Goal: Transaction & Acquisition: Purchase product/service

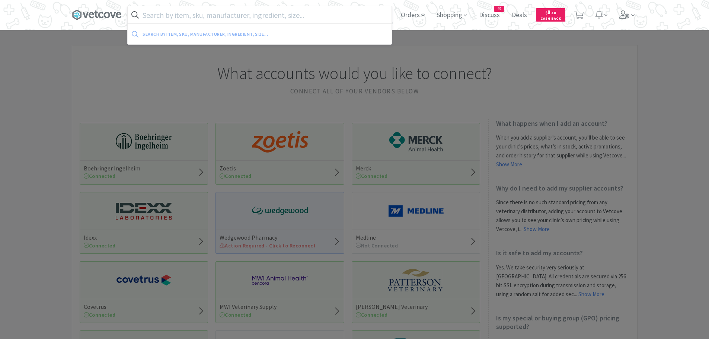
click at [160, 12] on input "text" at bounding box center [260, 14] width 264 height 17
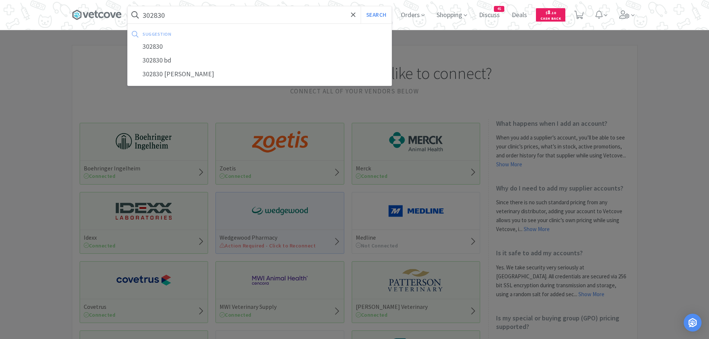
type input "302830"
click at [361, 6] on button "Search" at bounding box center [376, 14] width 31 height 17
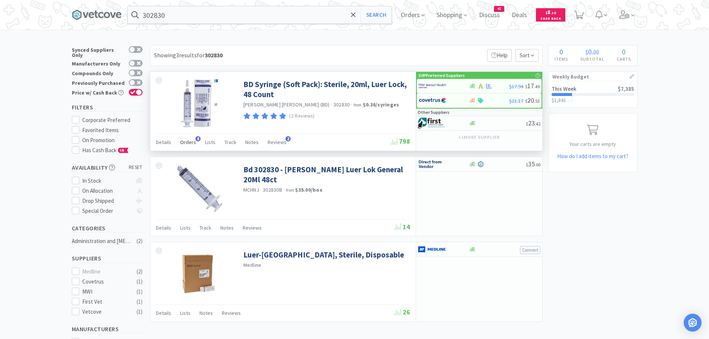
click at [184, 143] on span "Orders" at bounding box center [188, 142] width 16 height 7
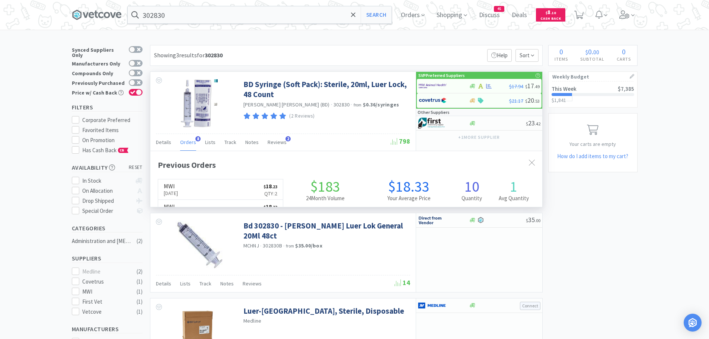
scroll to position [199, 392]
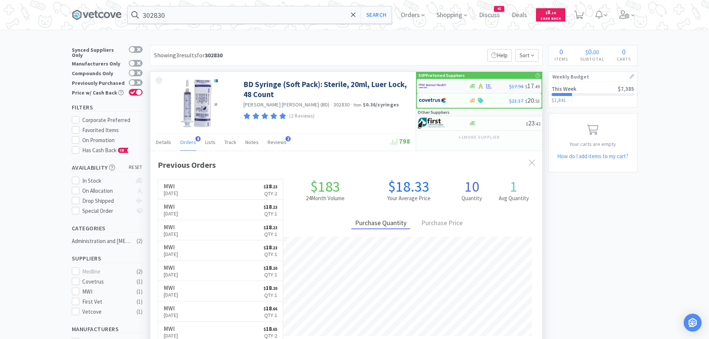
click at [448, 83] on div at bounding box center [439, 86] width 41 height 13
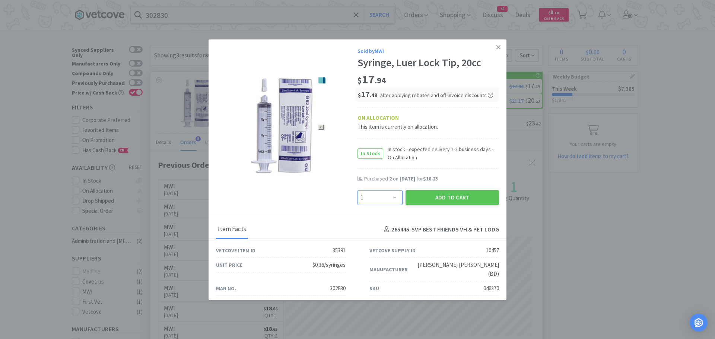
click at [389, 199] on select "Enter Quantity 1 2 3 4 5 6 7 8 9 10 11 12 13 14 15 16 17 18 19 20 Enter Quantity" at bounding box center [379, 197] width 45 height 15
select select "2"
click at [357, 190] on select "Enter Quantity 1 2 3 4 5 6 7 8 9 10 11 12 13 14 15 16 17 18 19 20 Enter Quantity" at bounding box center [379, 197] width 45 height 15
click at [429, 198] on button "Add to Cart" at bounding box center [452, 197] width 93 height 15
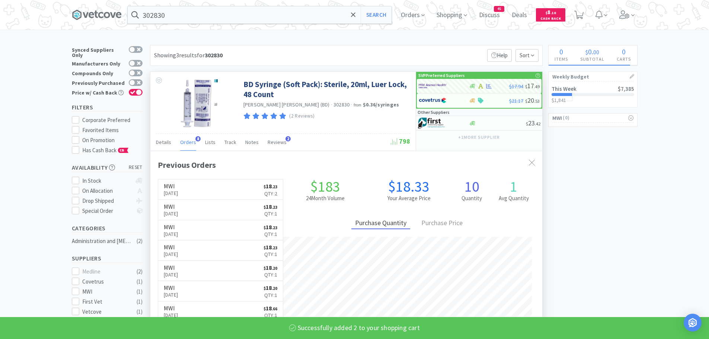
select select "2"
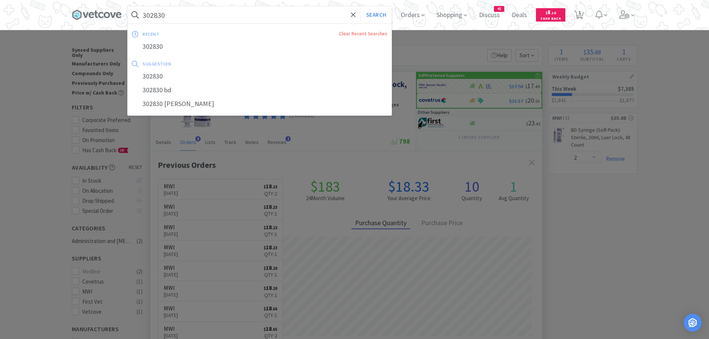
click at [249, 14] on input "302830" at bounding box center [260, 14] width 264 height 17
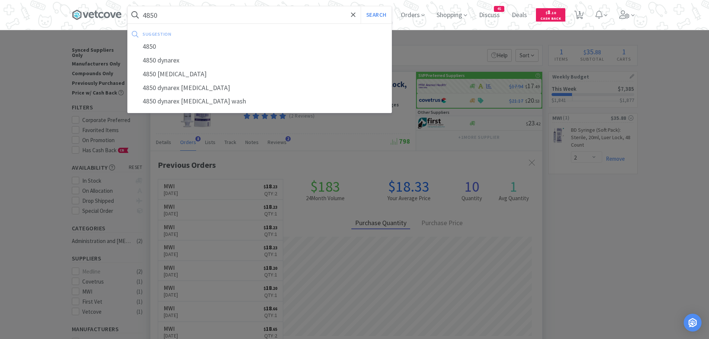
type input "4850"
click at [361, 6] on button "Search" at bounding box center [376, 14] width 31 height 17
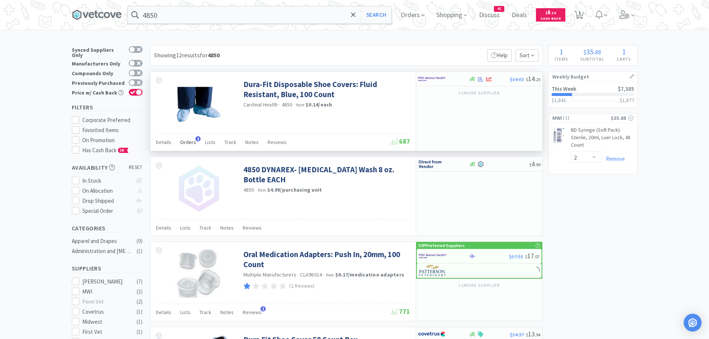
click at [190, 141] on span "Orders" at bounding box center [188, 142] width 16 height 7
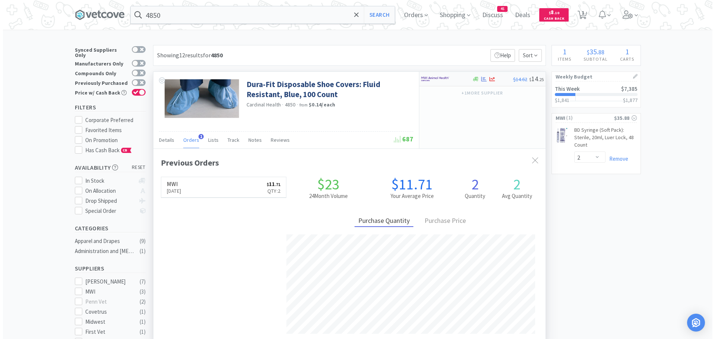
scroll to position [193, 392]
click at [443, 79] on img at bounding box center [432, 78] width 28 height 11
select select "1"
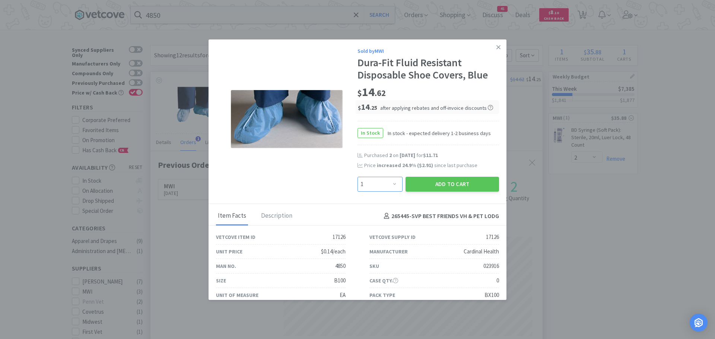
click at [387, 187] on select "Enter Quantity 1 2 3 4 5 6 7 8 9 10 11 12 13 14 15 16 17 18 19 20 Enter Quantity" at bounding box center [379, 184] width 45 height 15
click at [318, 70] on div "Sold by MWI Dura-Fit Fluid Resistant Disposable Shoe Covers, Blue $ 14 . 62 $ 1…" at bounding box center [358, 121] width 298 height 165
click at [496, 50] on icon at bounding box center [498, 47] width 4 height 7
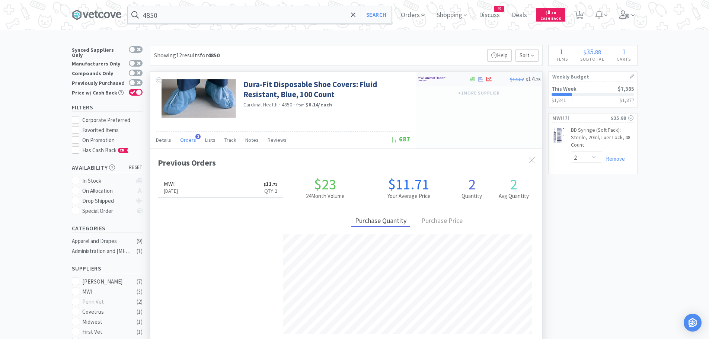
click at [432, 77] on img at bounding box center [432, 78] width 28 height 11
select select "1"
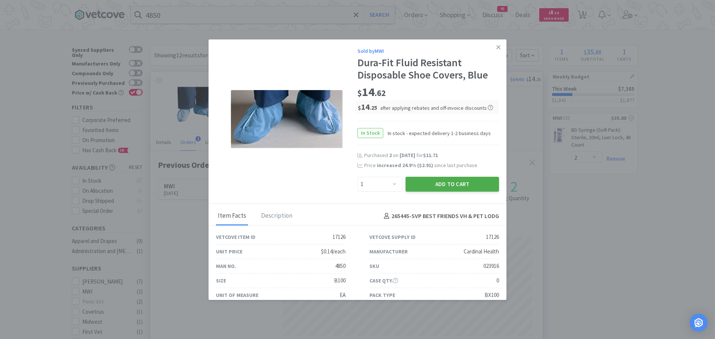
click at [427, 180] on button "Add to Cart" at bounding box center [452, 184] width 93 height 15
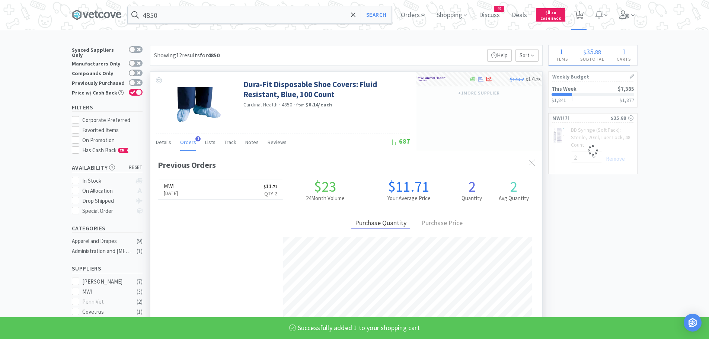
select select "1"
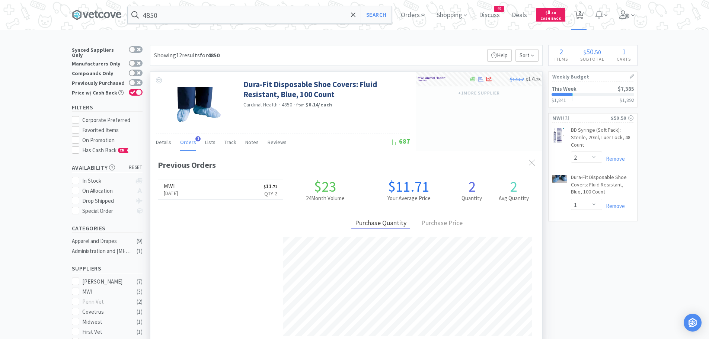
click at [584, 16] on icon at bounding box center [579, 15] width 9 height 8
select select "2"
select select "1"
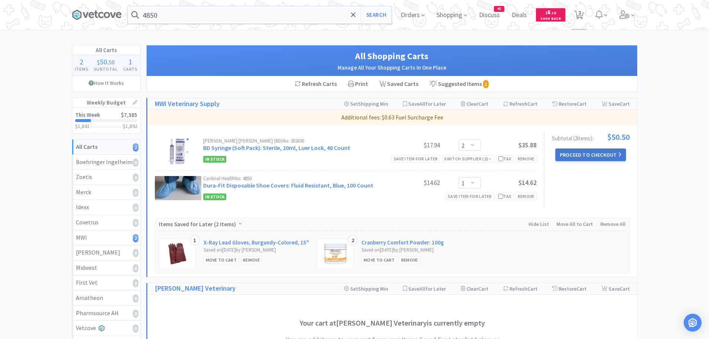
click at [594, 152] on button "Proceed to Checkout" at bounding box center [591, 155] width 71 height 13
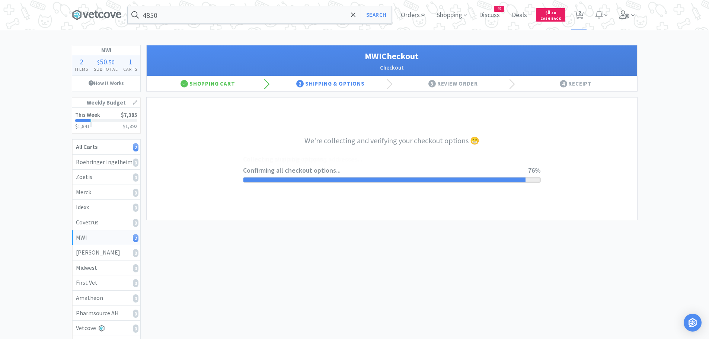
select select "STD_"
select select "FGA"
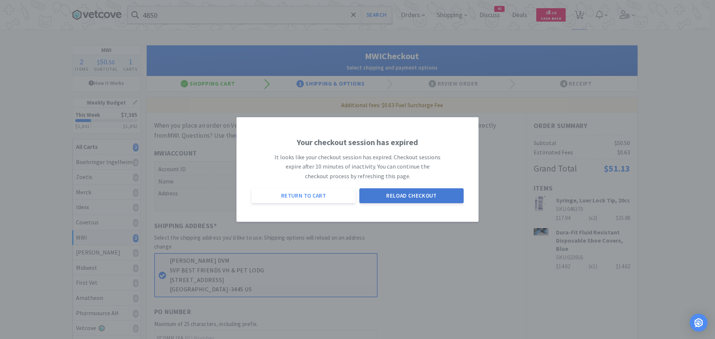
click at [406, 194] on button "Reload Checkout" at bounding box center [411, 195] width 104 height 15
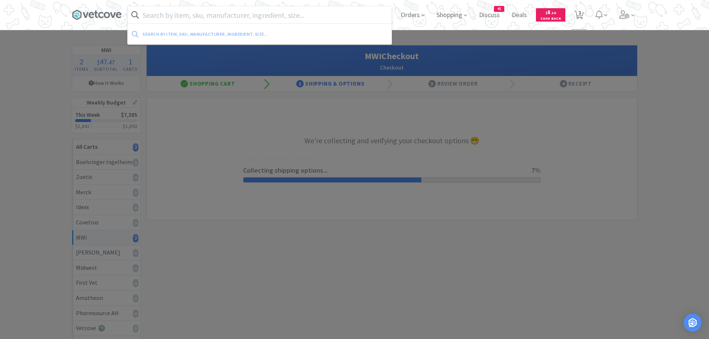
click at [242, 18] on input "text" at bounding box center [260, 14] width 264 height 17
select select "STD_"
select select "FGA"
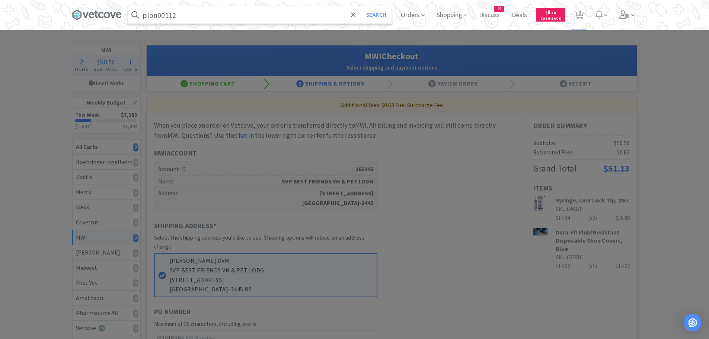
type input "plon00112"
click at [361, 6] on button "Search" at bounding box center [376, 14] width 31 height 17
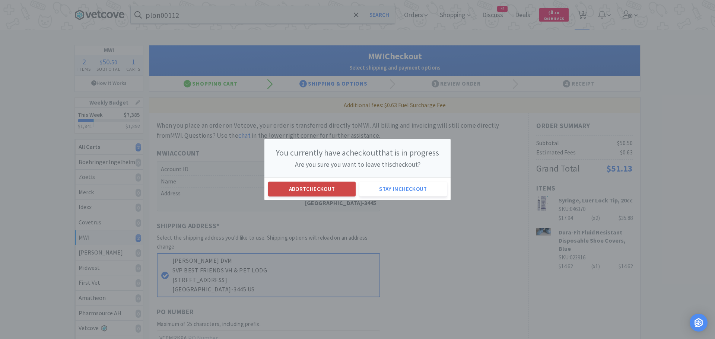
click at [320, 190] on button "Abort checkout" at bounding box center [312, 189] width 88 height 15
select select "2"
select select "1"
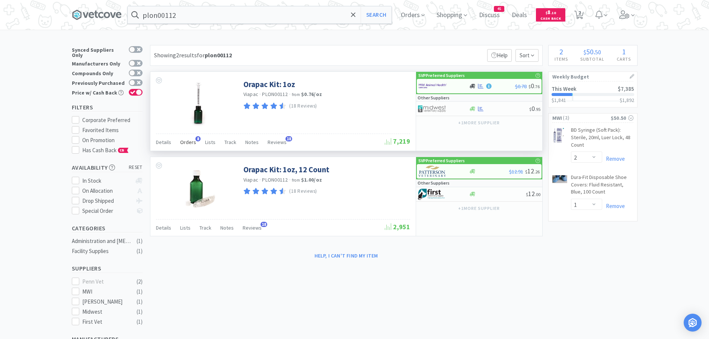
click at [193, 139] on div "Orders 8" at bounding box center [188, 143] width 16 height 14
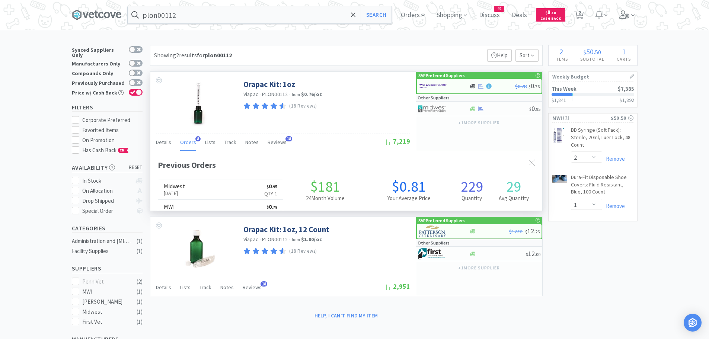
scroll to position [199, 392]
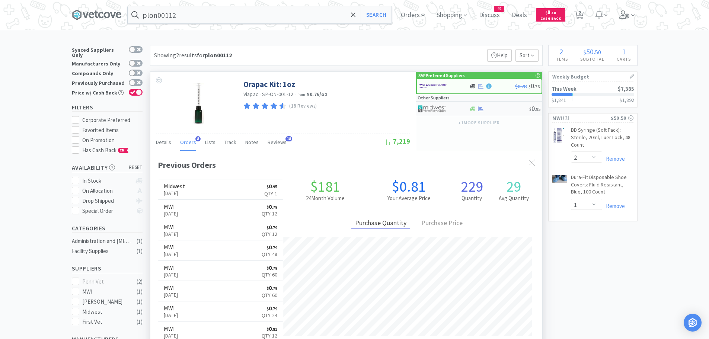
click at [432, 109] on img at bounding box center [432, 108] width 28 height 11
select select "1"
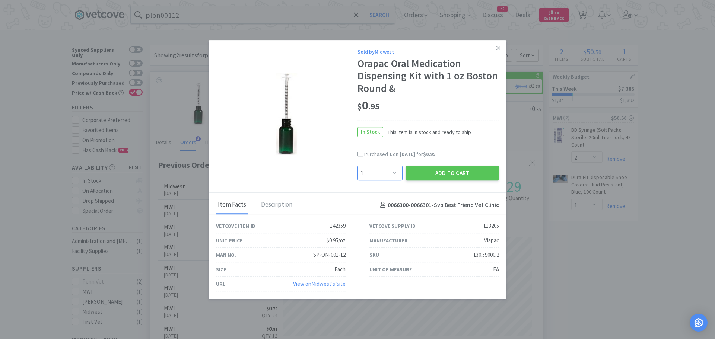
click at [395, 172] on select "Enter Quantity 1 2 3 4 5 6 7 8 9 10 11 12 13 14 15 16 17 18 19 20 Enter Quantity" at bounding box center [379, 173] width 45 height 15
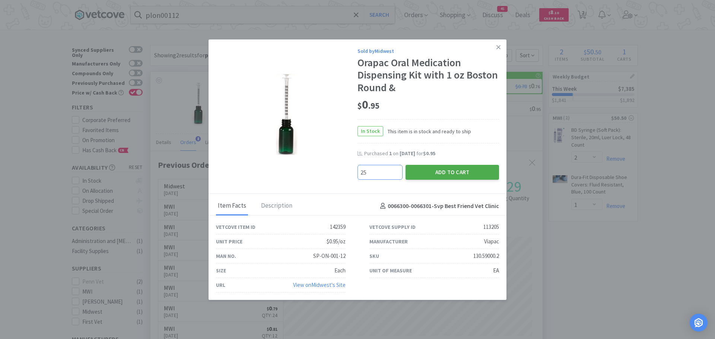
type input "25"
click at [428, 175] on button "Add to Cart" at bounding box center [452, 172] width 93 height 15
select select "25"
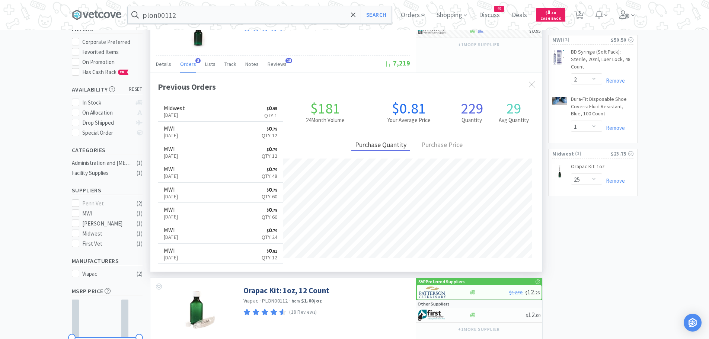
scroll to position [0, 0]
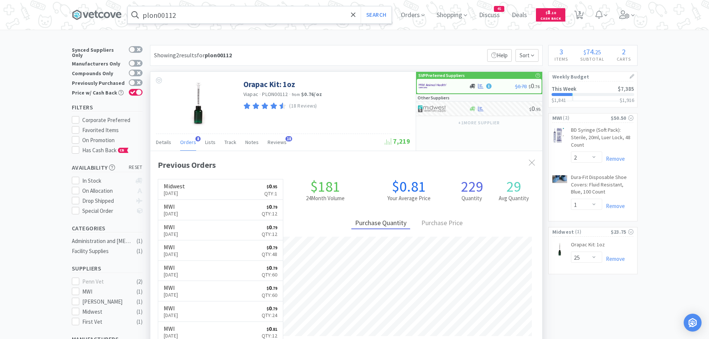
click at [194, 11] on input "plon00112" at bounding box center [260, 14] width 264 height 17
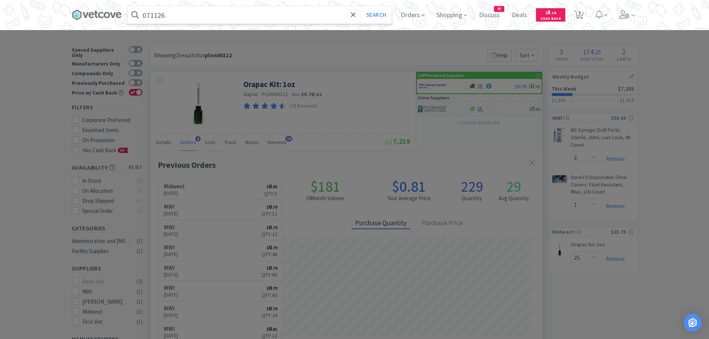
type input "071126"
click at [361, 6] on button "Search" at bounding box center [376, 14] width 31 height 17
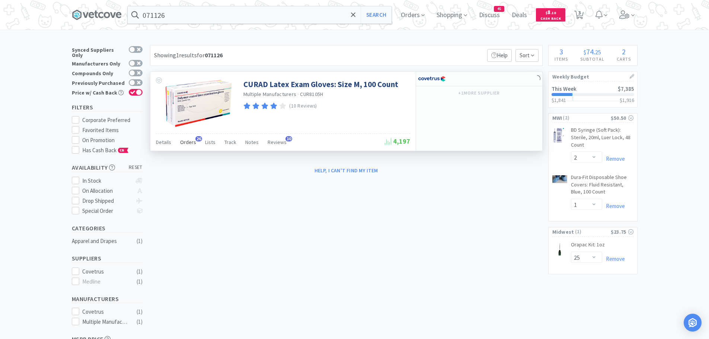
click at [188, 139] on span "Orders" at bounding box center [188, 142] width 16 height 7
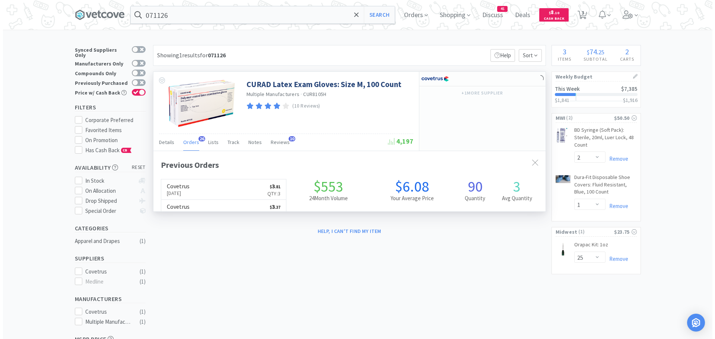
scroll to position [200, 392]
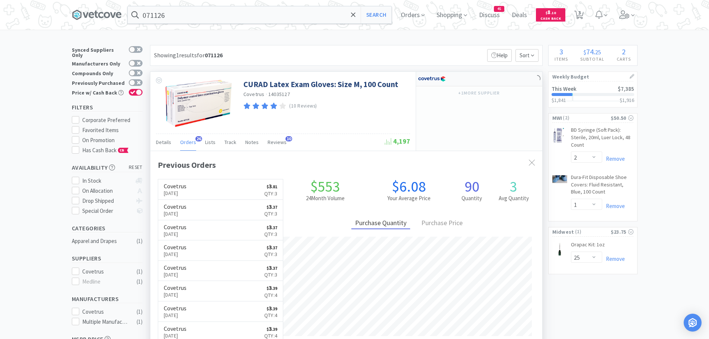
click at [442, 80] on img at bounding box center [432, 78] width 28 height 11
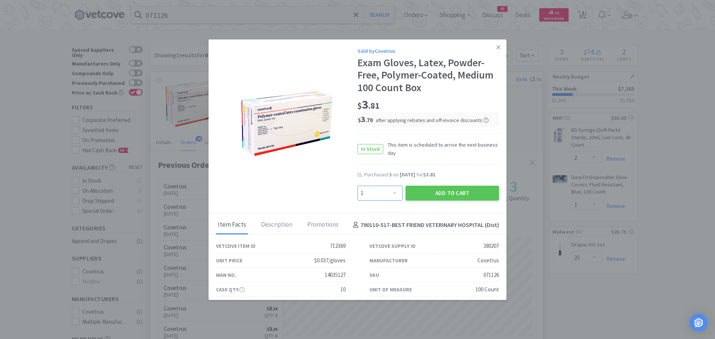
click at [386, 194] on select "Enter Quantity 1 2 3 4 5 6 7 8 9 10 11 12 13 14 15 16 17 18 19 20 Enter Quantity" at bounding box center [379, 193] width 45 height 15
select select "3"
click at [357, 186] on select "Enter Quantity 1 2 3 4 5 6 7 8 9 10 11 12 13 14 15 16 17 18 19 20 Enter Quantity" at bounding box center [379, 193] width 45 height 15
click at [418, 189] on button "Add to Cart" at bounding box center [452, 193] width 93 height 15
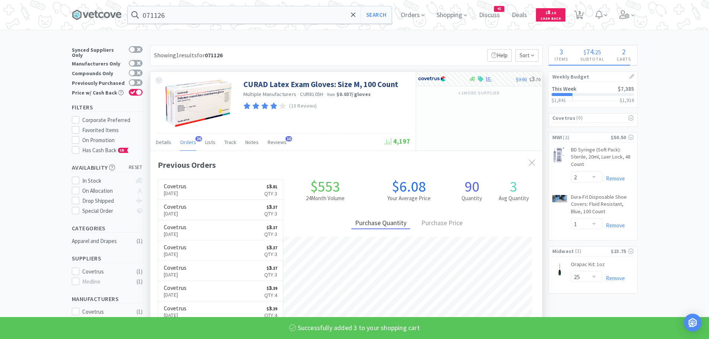
select select "3"
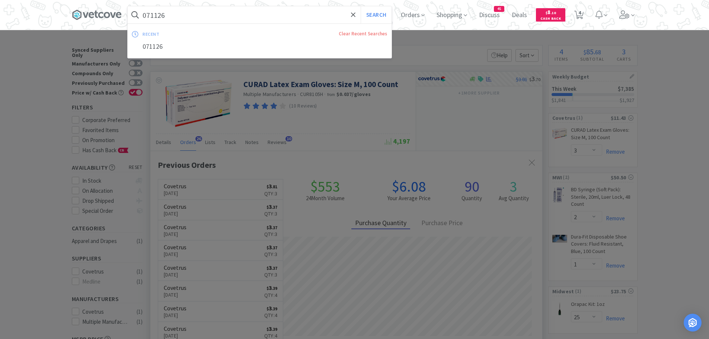
click at [194, 14] on input "071126" at bounding box center [260, 14] width 264 height 17
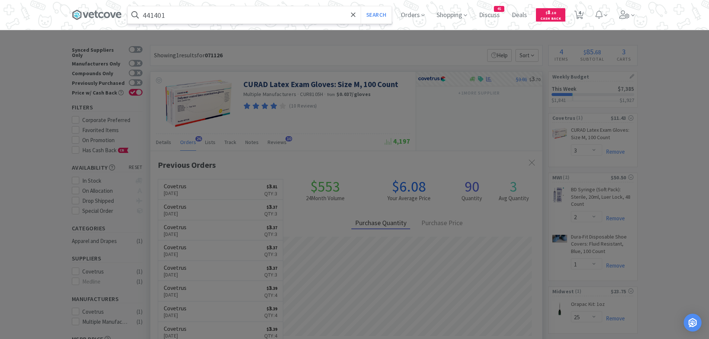
type input "441401"
click at [361, 6] on button "Search" at bounding box center [376, 14] width 31 height 17
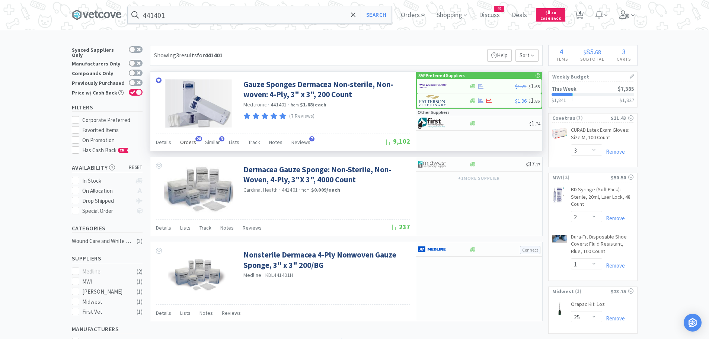
click at [184, 142] on span "Orders" at bounding box center [188, 142] width 16 height 7
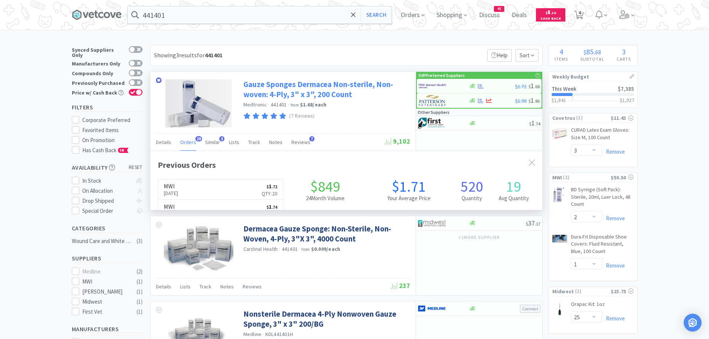
scroll to position [200, 392]
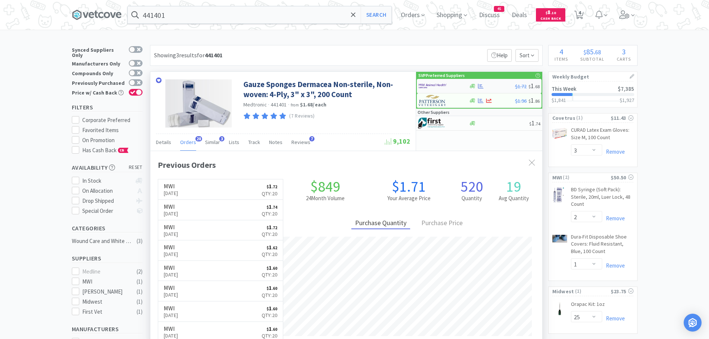
click at [434, 83] on img at bounding box center [433, 85] width 28 height 11
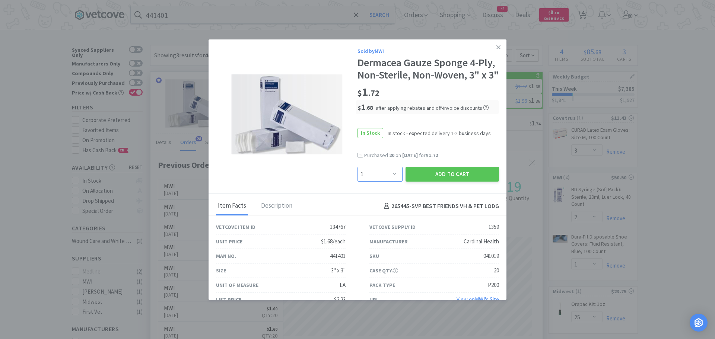
click at [391, 182] on select "Enter Quantity 1 2 3 4 5 6 7 8 9 10 11 12 13 14 15 16 17 18 19 20 Enter Quantity" at bounding box center [379, 174] width 45 height 15
select select "20"
click at [357, 179] on select "Enter Quantity 1 2 3 4 5 6 7 8 9 10 11 12 13 14 15 16 17 18 19 20 Enter Quantity" at bounding box center [379, 174] width 45 height 15
click at [422, 182] on button "Add to Cart" at bounding box center [452, 174] width 93 height 15
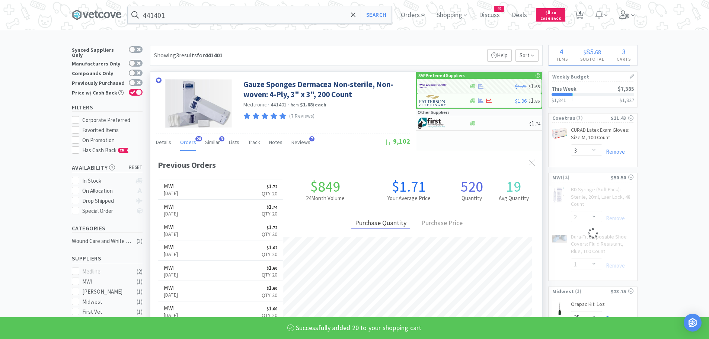
select select "20"
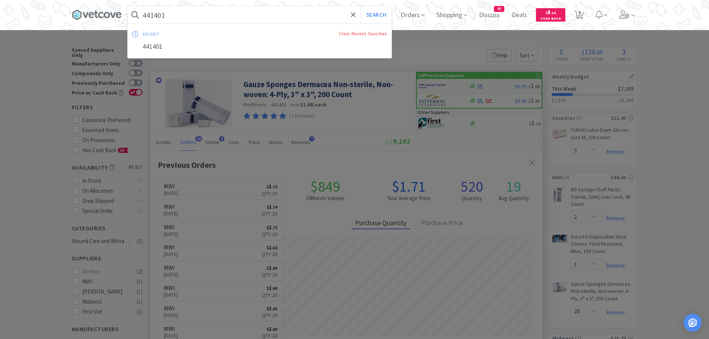
click at [208, 17] on input "441401" at bounding box center [260, 14] width 264 height 17
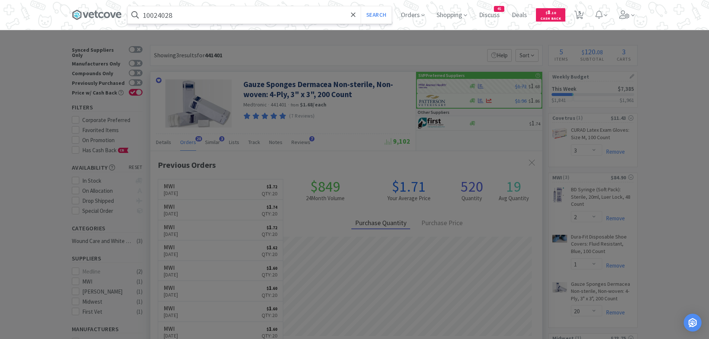
type input "10024028"
click at [361, 6] on button "Search" at bounding box center [376, 14] width 31 height 17
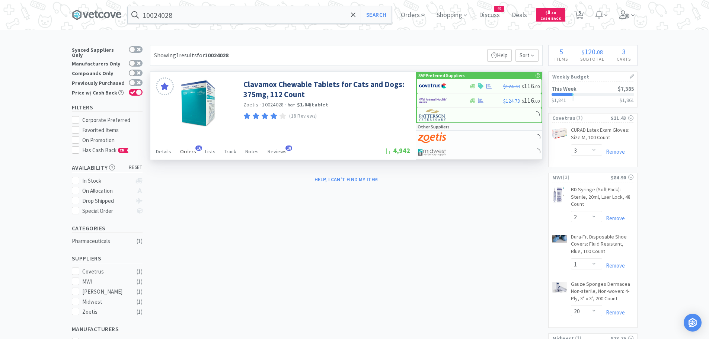
click at [191, 152] on span "Orders" at bounding box center [188, 151] width 16 height 7
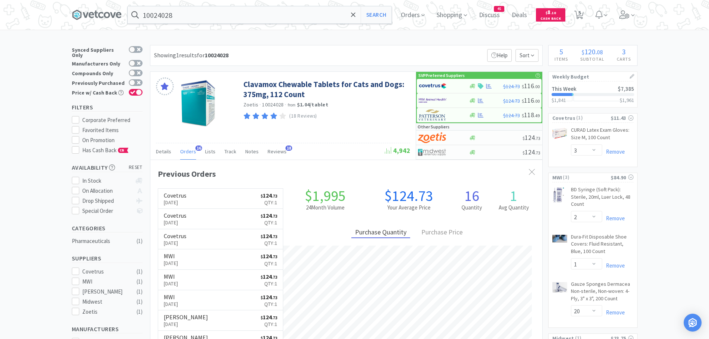
scroll to position [200, 392]
click at [448, 85] on div at bounding box center [439, 86] width 41 height 13
select select "1"
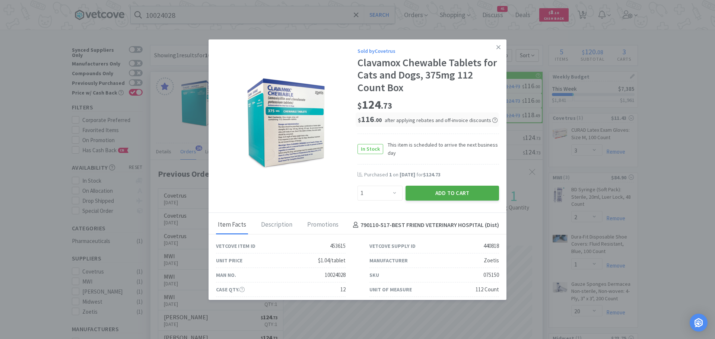
click at [424, 191] on button "Add to Cart" at bounding box center [452, 193] width 93 height 15
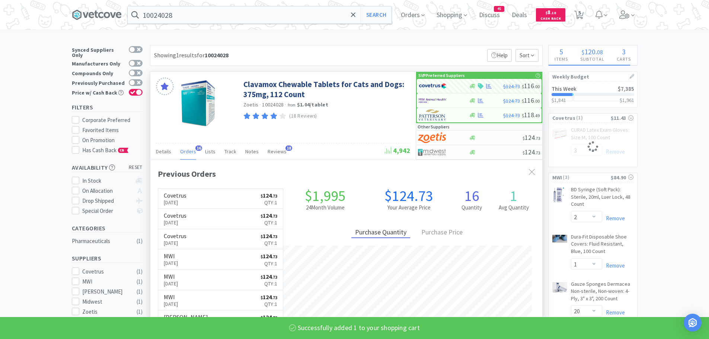
select select "1"
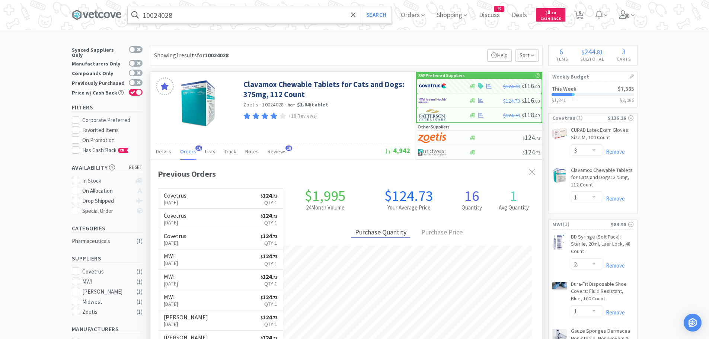
click at [204, 17] on input "10024028" at bounding box center [260, 14] width 264 height 17
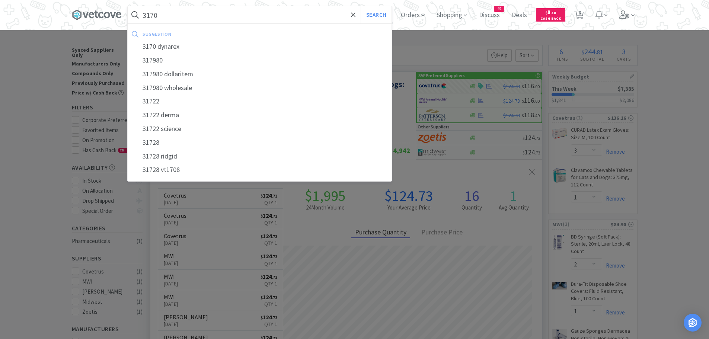
type input "3170"
click at [361, 6] on button "Search" at bounding box center [376, 14] width 31 height 17
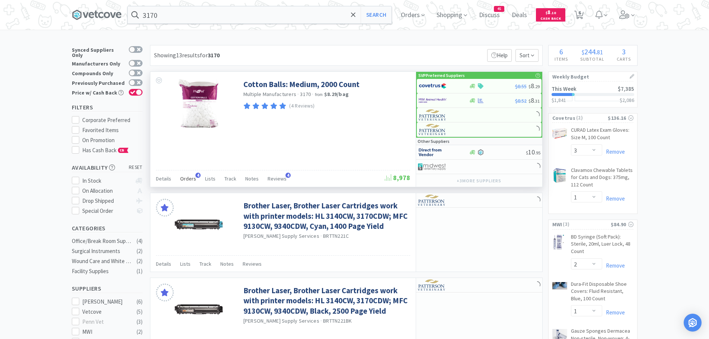
click at [187, 178] on span "Orders" at bounding box center [188, 178] width 16 height 7
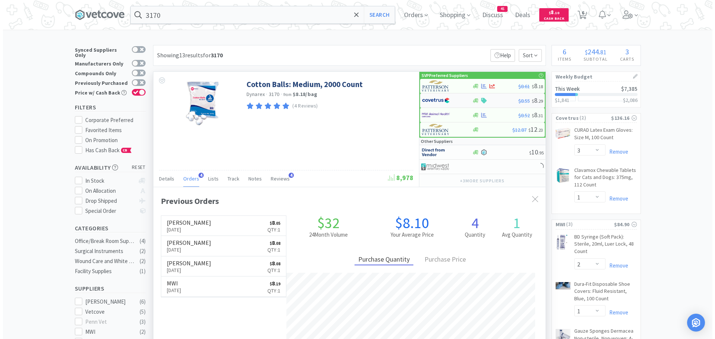
scroll to position [193, 392]
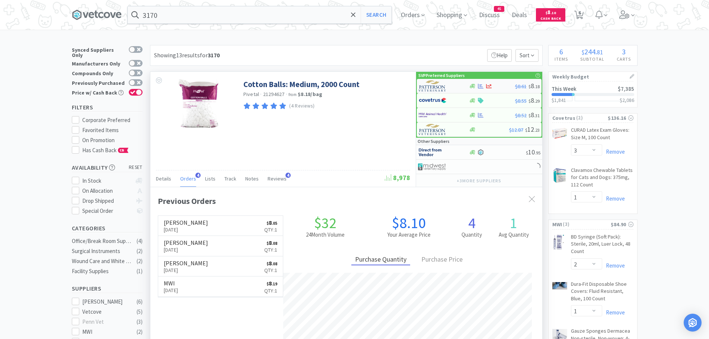
click at [432, 88] on img at bounding box center [433, 85] width 28 height 11
select select "1"
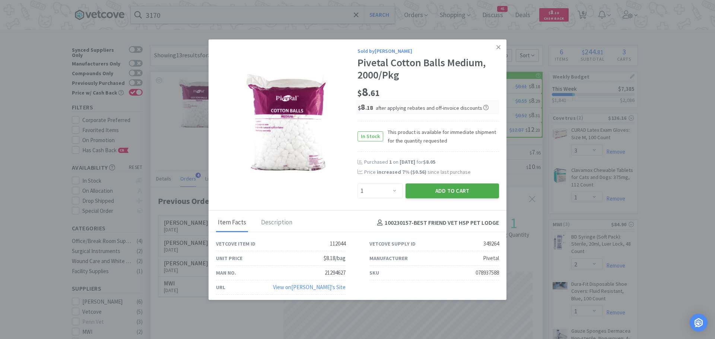
click at [412, 187] on button "Add to Cart" at bounding box center [452, 191] width 93 height 15
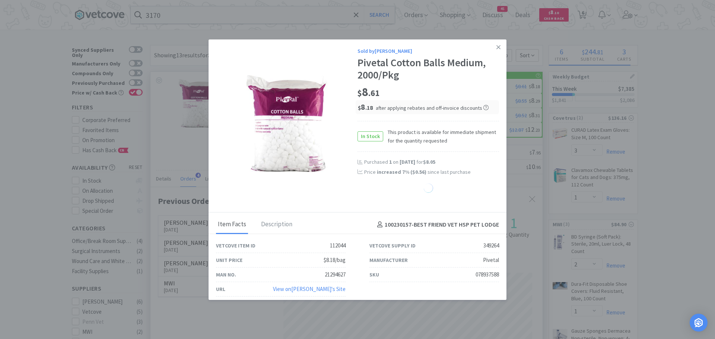
select select "1"
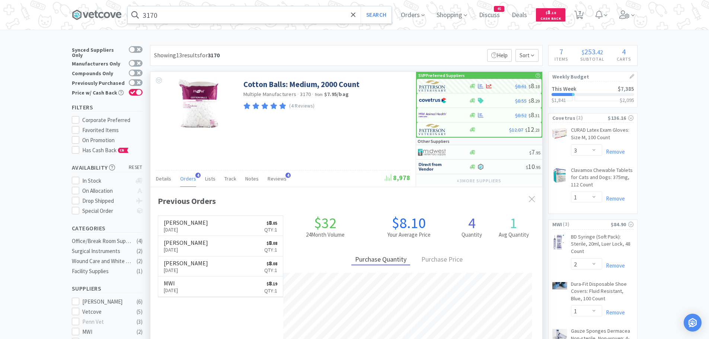
click at [215, 19] on input "3170" at bounding box center [260, 14] width 264 height 17
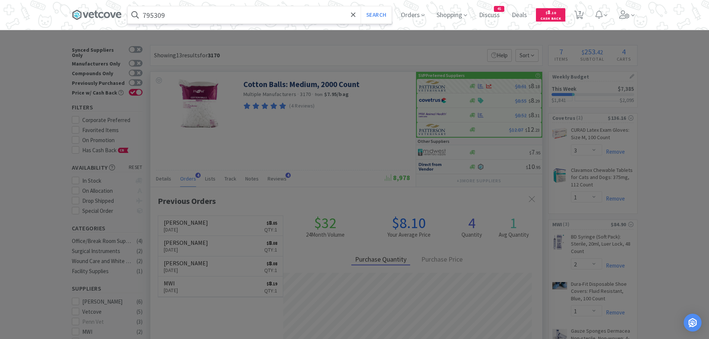
type input "795309"
click at [361, 6] on button "Search" at bounding box center [376, 14] width 31 height 17
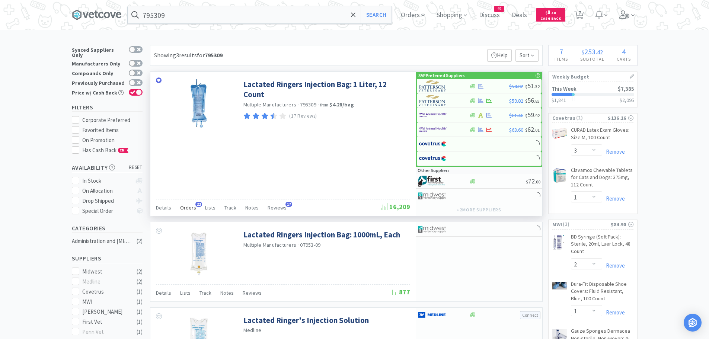
click at [184, 206] on span "Orders" at bounding box center [188, 207] width 16 height 7
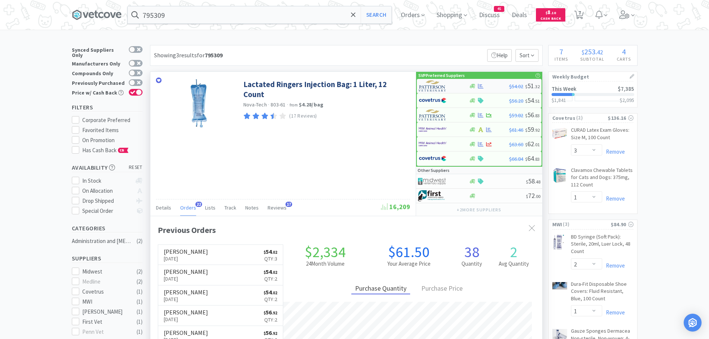
scroll to position [200, 392]
click at [429, 83] on img at bounding box center [433, 85] width 28 height 11
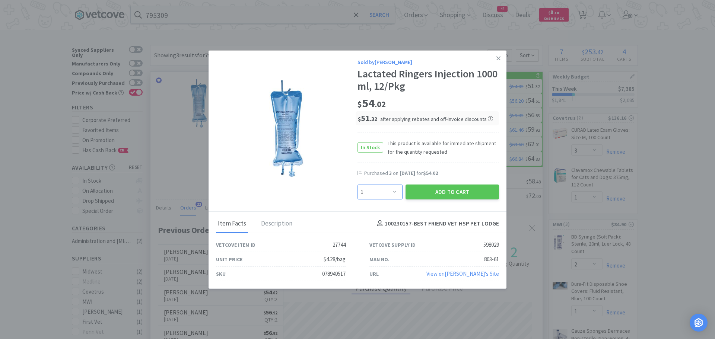
click at [393, 192] on select "Enter Quantity 1 2 3 4 5 6 7 8 9 10 11 12 13 14 15 16 17 18 19 20 Enter Quantity" at bounding box center [379, 191] width 45 height 15
select select "3"
click at [357, 184] on select "Enter Quantity 1 2 3 4 5 6 7 8 9 10 11 12 13 14 15 16 17 18 19 20 Enter Quantity" at bounding box center [379, 191] width 45 height 15
click at [438, 191] on button "Add to Cart" at bounding box center [452, 191] width 93 height 15
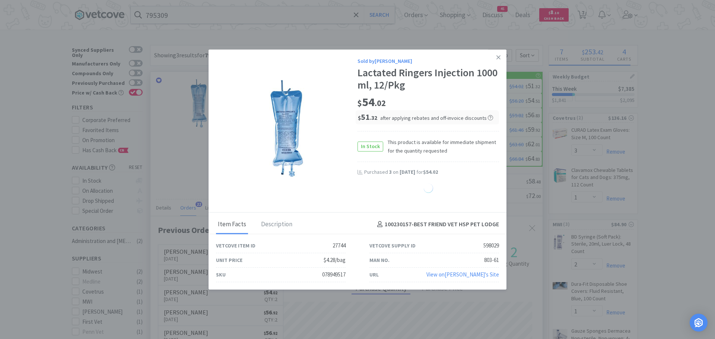
select select "3"
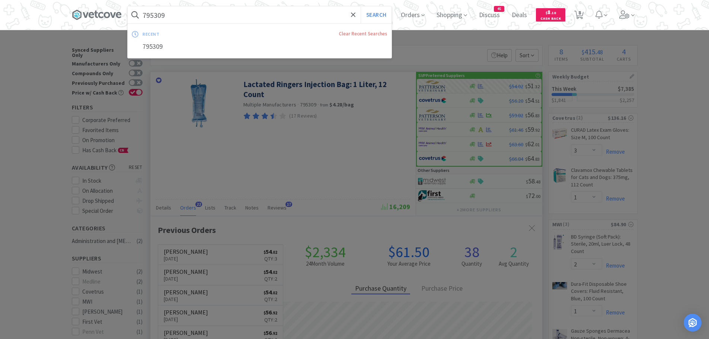
click at [202, 16] on input "795309" at bounding box center [260, 14] width 264 height 17
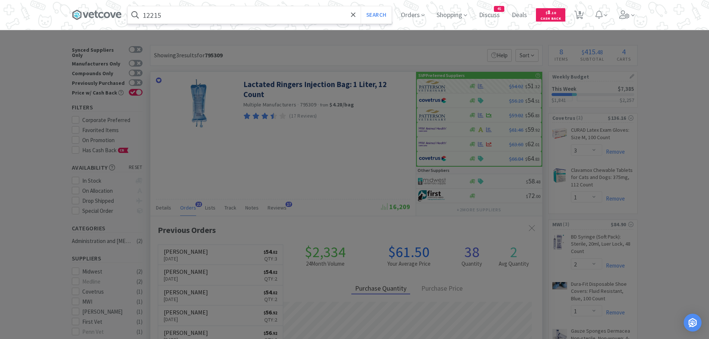
type input "12215"
click at [361, 6] on button "Search" at bounding box center [376, 14] width 31 height 17
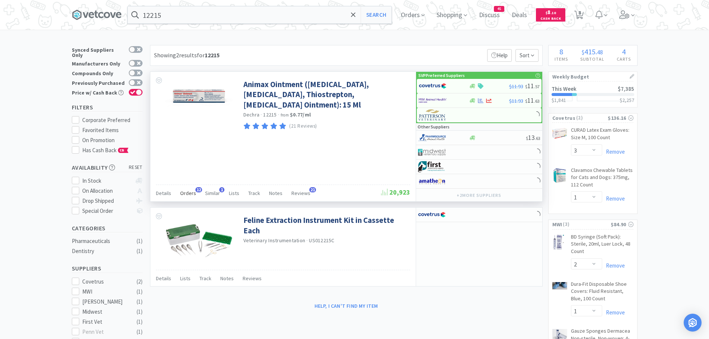
click at [193, 195] on span "Orders" at bounding box center [188, 193] width 16 height 7
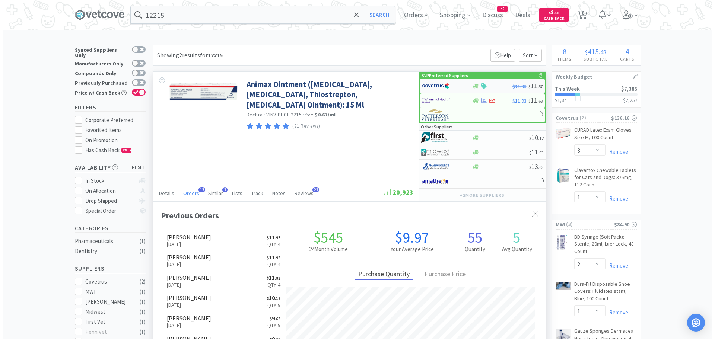
scroll to position [200, 392]
click at [430, 86] on img at bounding box center [433, 85] width 28 height 11
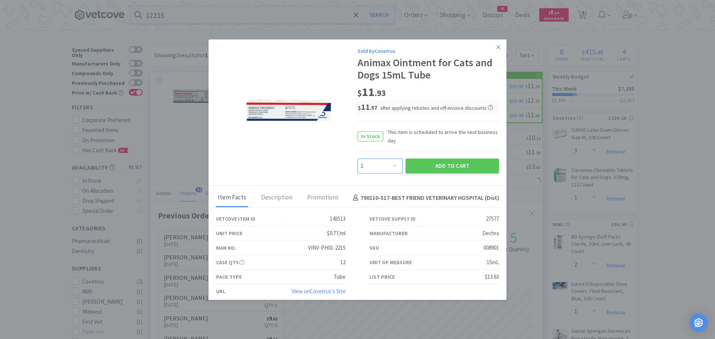
click at [386, 171] on select "Enter Quantity 1 2 3 4 5 6 7 8 9 10 11 12 13 14 15 16 17 18 19 20 Enter Quantity" at bounding box center [379, 166] width 45 height 15
select select "4"
click at [357, 159] on select "Enter Quantity 1 2 3 4 5 6 7 8 9 10 11 12 13 14 15 16 17 18 19 20 Enter Quantity" at bounding box center [379, 166] width 45 height 15
click at [414, 162] on button "Add to Cart" at bounding box center [452, 166] width 93 height 15
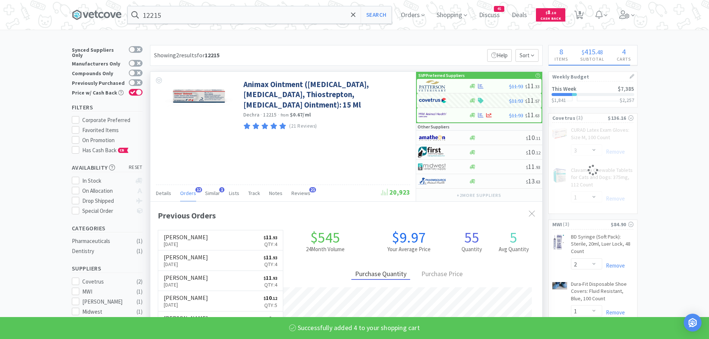
select select "4"
select select "3"
select select "1"
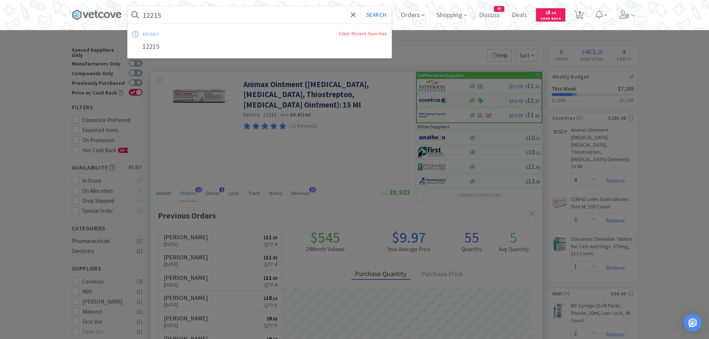
click at [213, 14] on input "12215" at bounding box center [260, 14] width 264 height 17
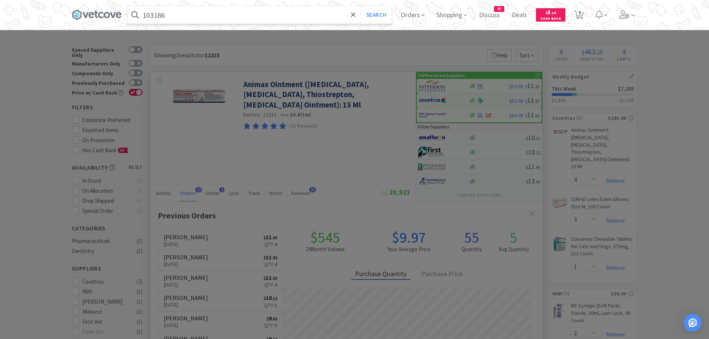
type input "103186"
click at [361, 6] on button "Search" at bounding box center [376, 14] width 31 height 17
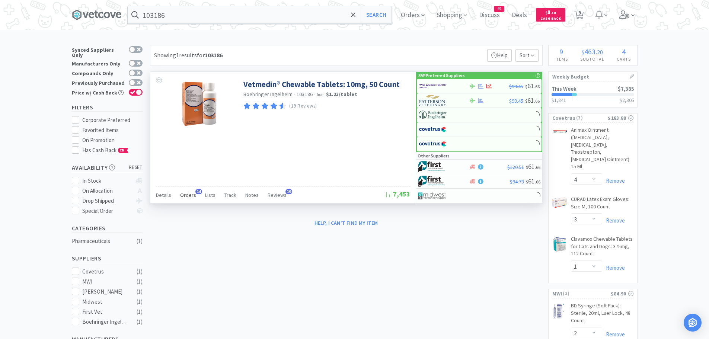
click at [191, 193] on span "Orders" at bounding box center [188, 195] width 16 height 7
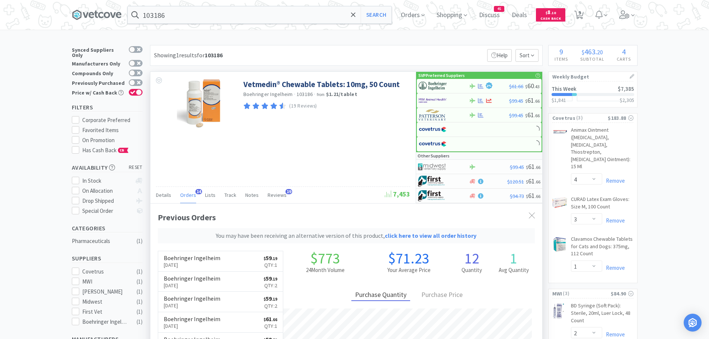
scroll to position [219, 392]
click at [427, 83] on img at bounding box center [433, 85] width 28 height 11
select select "1"
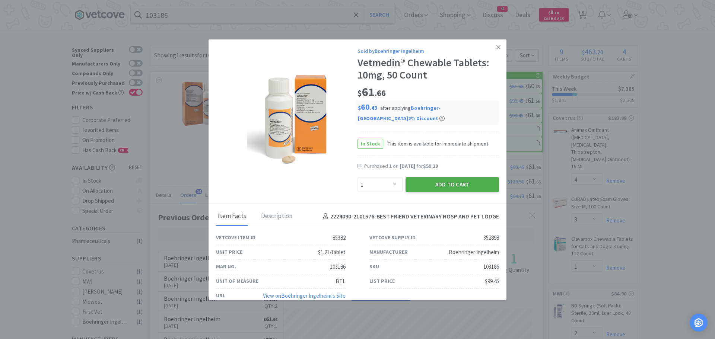
click at [415, 181] on button "Add to Cart" at bounding box center [452, 184] width 93 height 15
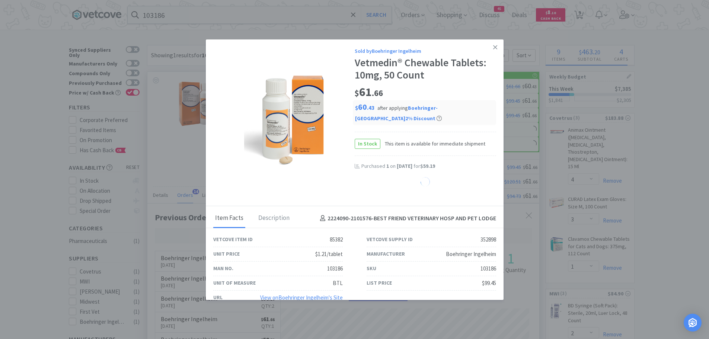
select select "1"
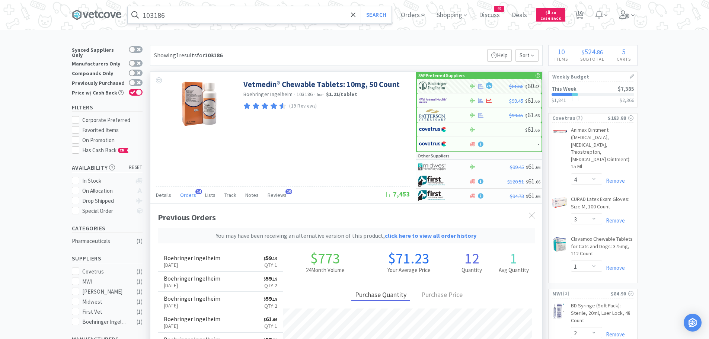
click at [186, 10] on input "103186" at bounding box center [260, 14] width 264 height 17
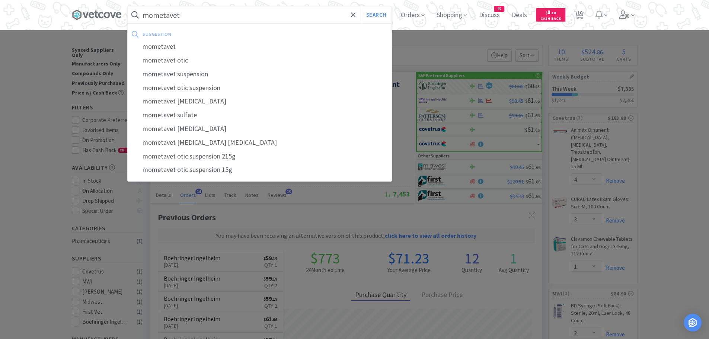
type input "mometavet"
click at [361, 6] on button "Search" at bounding box center [376, 14] width 31 height 17
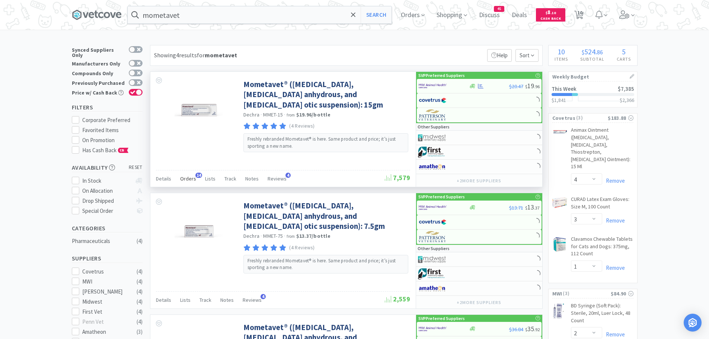
click at [185, 178] on span "Orders" at bounding box center [188, 178] width 16 height 7
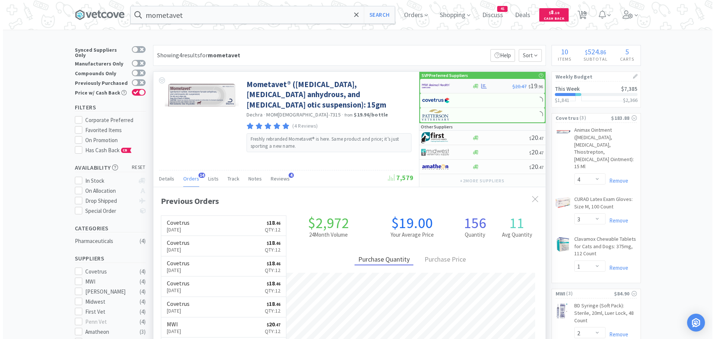
scroll to position [200, 392]
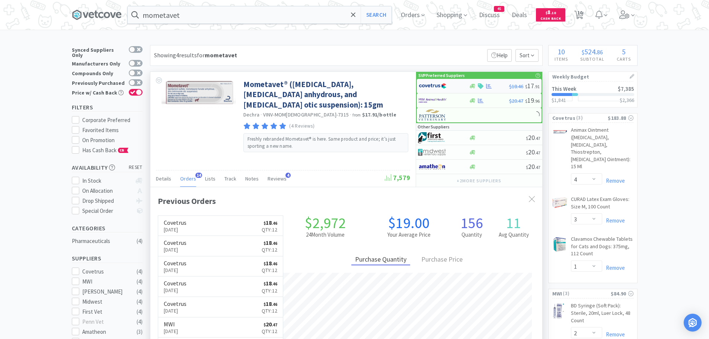
click at [436, 86] on img at bounding box center [433, 85] width 28 height 11
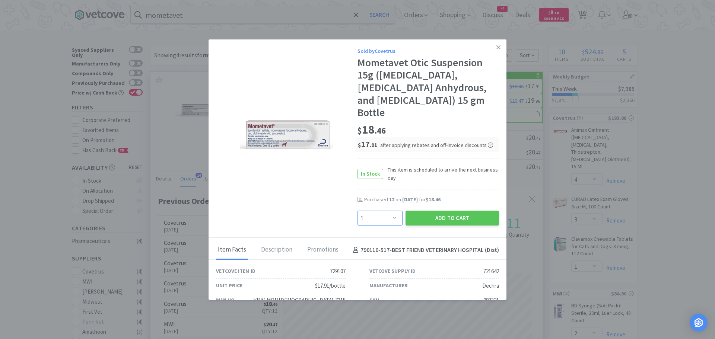
click at [382, 215] on select "Enter Quantity 1 2 3 4 5 6 7 8 9 10 11 12 13 14 15 16 17 18 19 20 Enter Quantity" at bounding box center [379, 218] width 45 height 15
select select "12"
click at [357, 211] on select "Enter Quantity 1 2 3 4 5 6 7 8 9 10 11 12 13 14 15 16 17 18 19 20 Enter Quantity" at bounding box center [379, 218] width 45 height 15
click at [415, 216] on button "Add to Cart" at bounding box center [452, 218] width 93 height 15
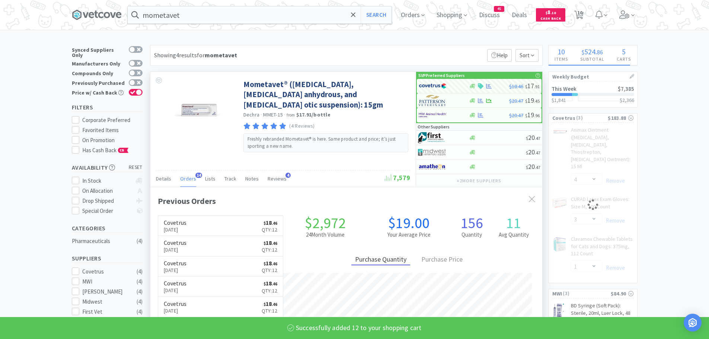
click at [493, 47] on div "Showing 4 results for mometavet Filters Help Sort" at bounding box center [346, 55] width 393 height 21
select select "12"
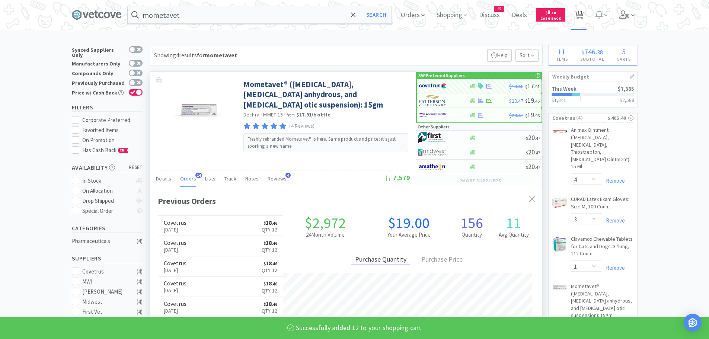
click at [580, 13] on span "11" at bounding box center [580, 13] width 5 height 30
select select "1"
select select "4"
select select "3"
select select "1"
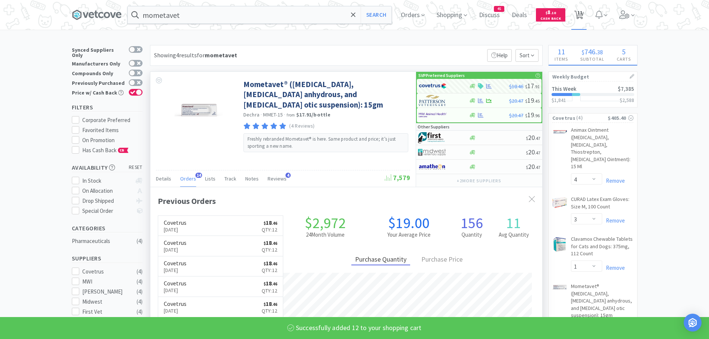
select select "12"
select select "2"
select select "1"
select select "20"
select select "1"
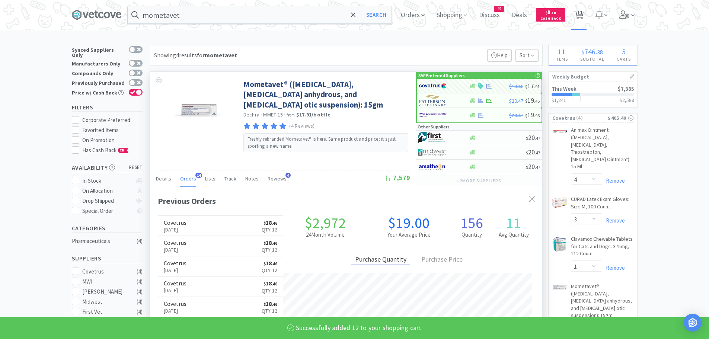
select select "3"
select select "25"
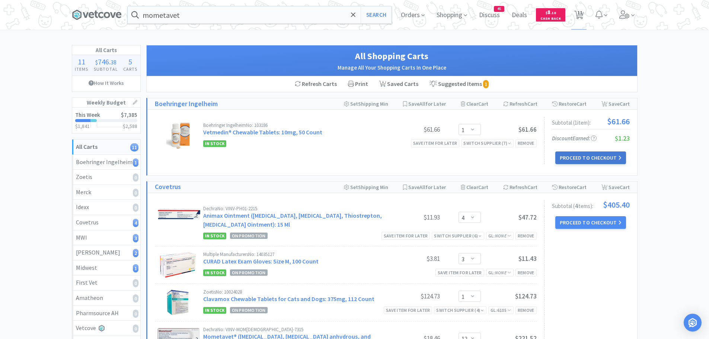
click at [571, 154] on button "Proceed to Checkout" at bounding box center [591, 158] width 71 height 13
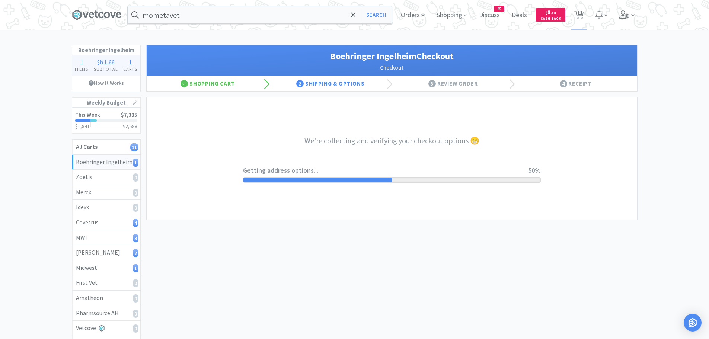
select select "invoice"
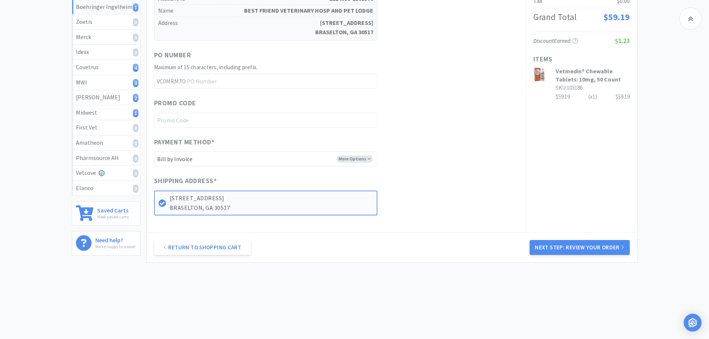
click at [556, 247] on button "Next Step: Review Your Order" at bounding box center [580, 247] width 100 height 15
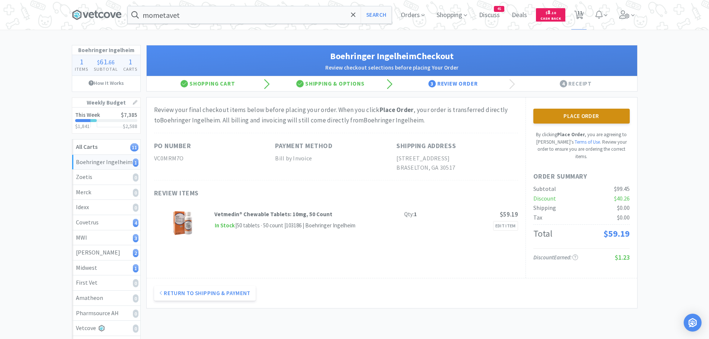
click at [553, 114] on button "Place Order" at bounding box center [582, 116] width 96 height 15
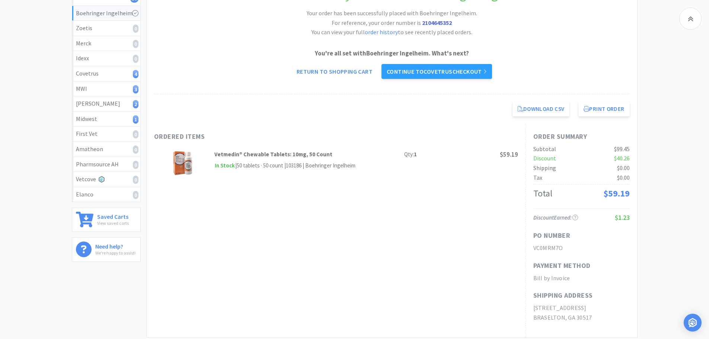
scroll to position [37, 0]
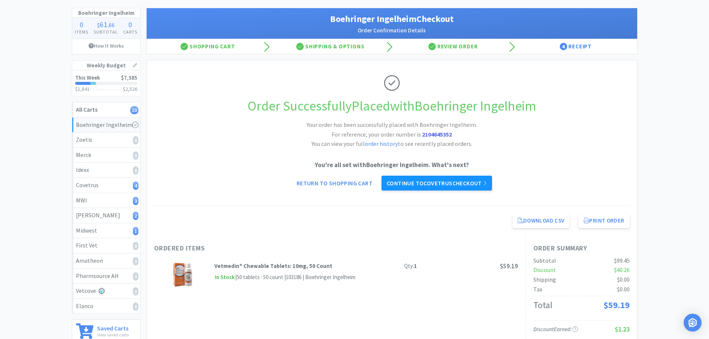
click at [408, 176] on link "Continue to Covetrus checkout" at bounding box center [437, 183] width 111 height 15
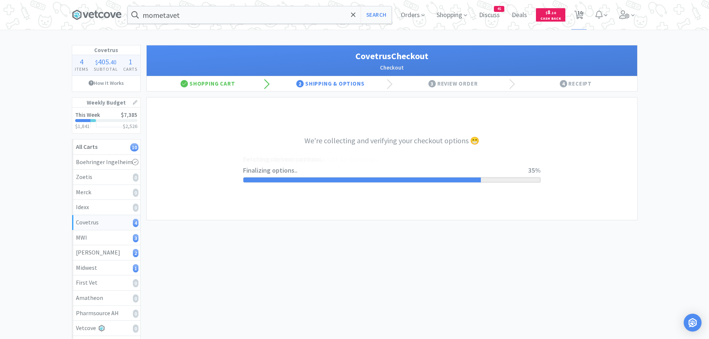
select select "ACCOUNT"
select select "cvt-standard-net"
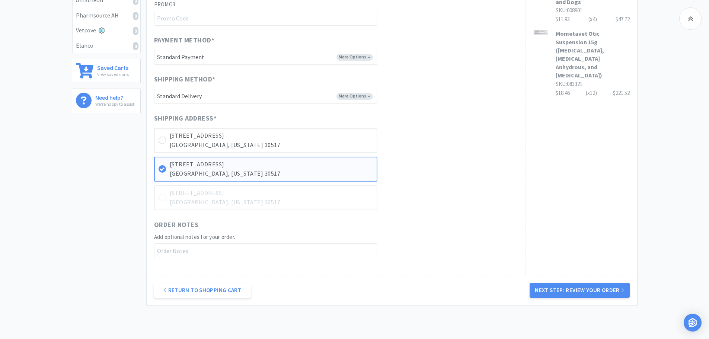
click at [568, 286] on button "Next Step: Review Your Order" at bounding box center [580, 290] width 100 height 15
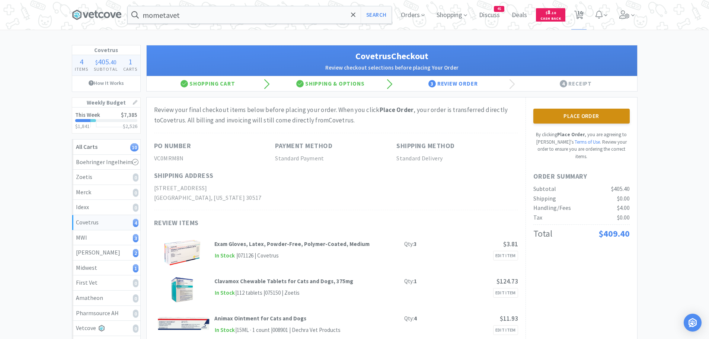
click at [585, 118] on button "Place Order" at bounding box center [582, 116] width 96 height 15
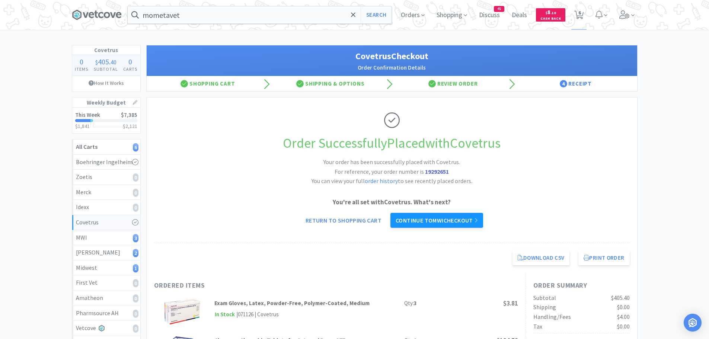
click at [408, 217] on link "Continue to MWI checkout" at bounding box center [437, 220] width 93 height 15
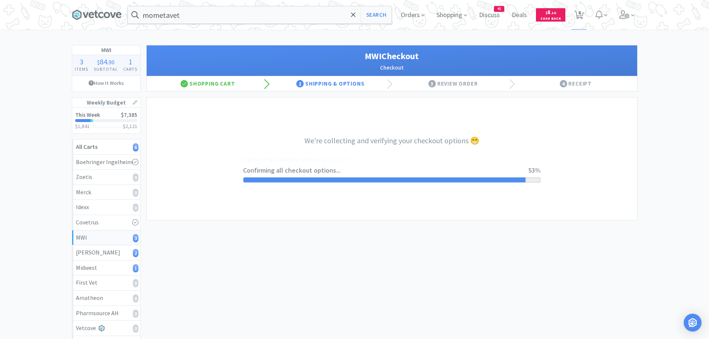
select select "STD_"
select select "FGA"
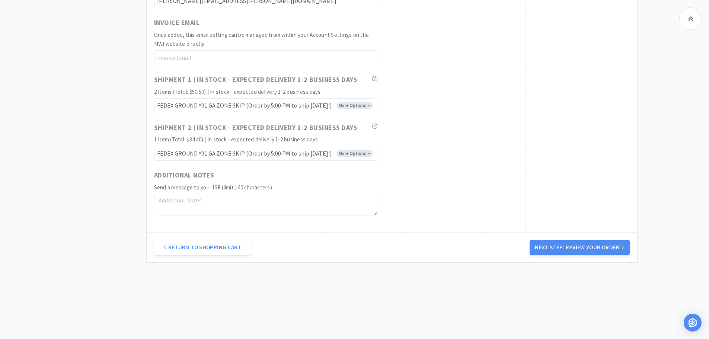
click at [562, 244] on button "Next Step: Review Your Order" at bounding box center [580, 247] width 100 height 15
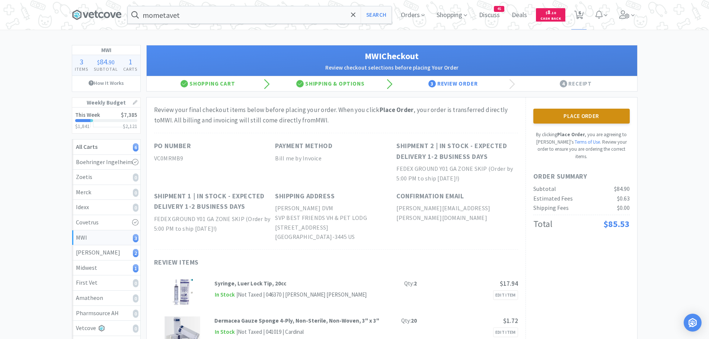
click at [572, 119] on button "Place Order" at bounding box center [582, 116] width 96 height 15
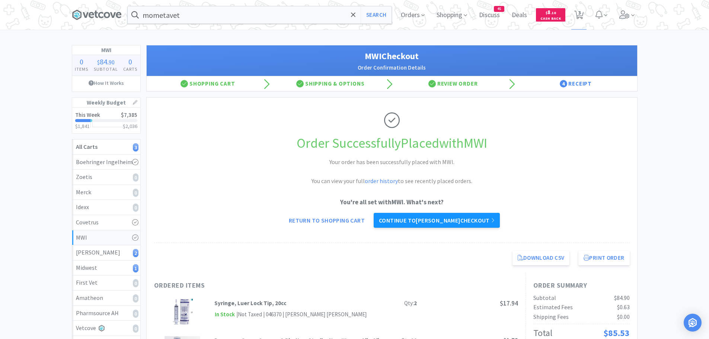
click at [429, 221] on link "Continue to [PERSON_NAME] checkout" at bounding box center [437, 220] width 126 height 15
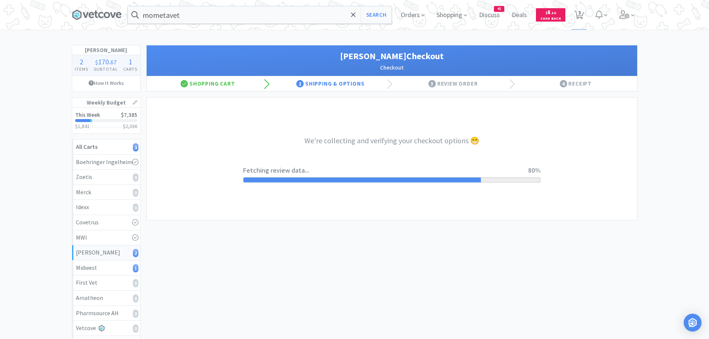
select select "1"
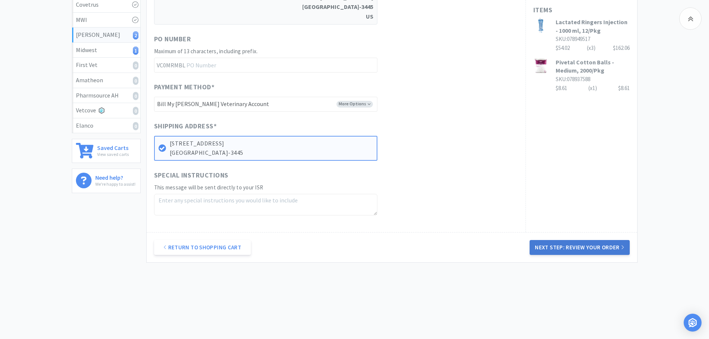
click at [608, 251] on button "Next Step: Review Your Order" at bounding box center [580, 247] width 100 height 15
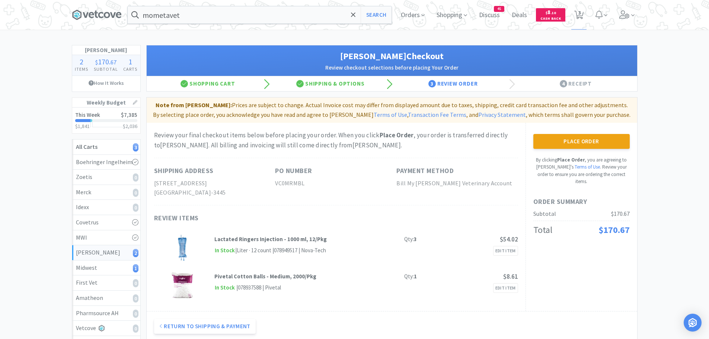
click at [563, 144] on button "Place Order" at bounding box center [582, 141] width 96 height 15
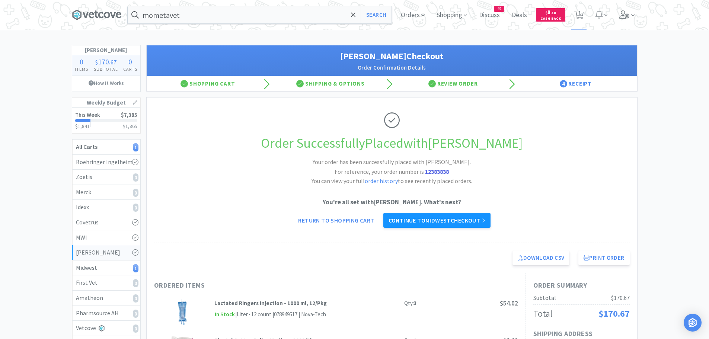
click at [453, 220] on link "Continue to Midwest checkout" at bounding box center [437, 220] width 107 height 15
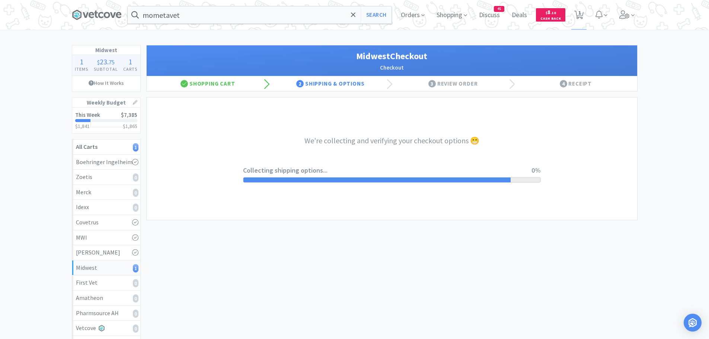
select select "3"
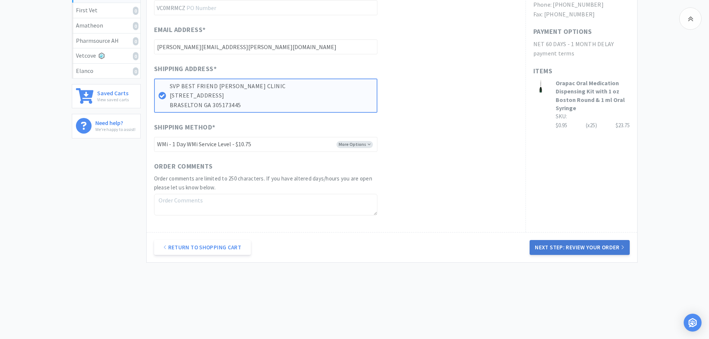
click at [566, 244] on button "Next Step: Review Your Order" at bounding box center [580, 247] width 100 height 15
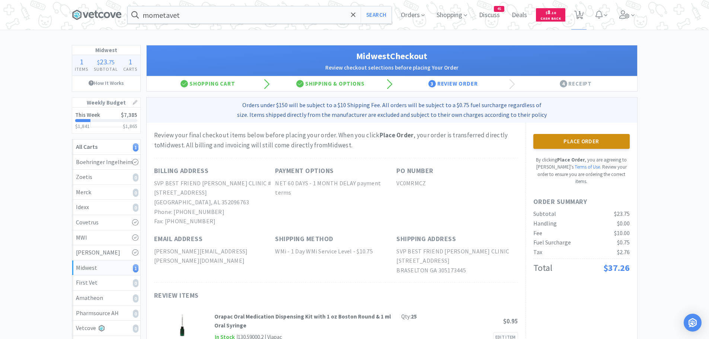
click at [597, 140] on button "Place Order" at bounding box center [582, 141] width 96 height 15
